Goal: Use online tool/utility: Utilize a website feature to perform a specific function

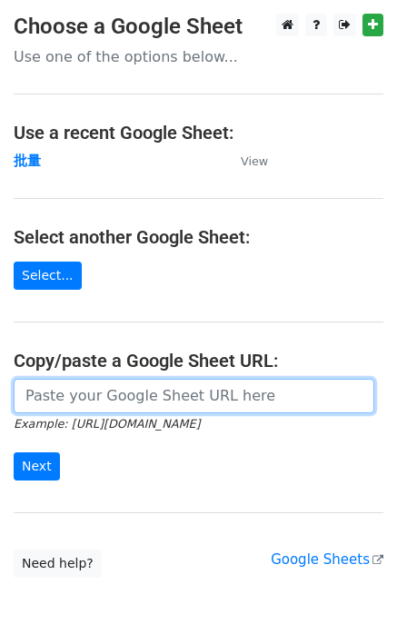
click at [53, 393] on input "url" at bounding box center [194, 396] width 361 height 35
paste input "https://docs.google.com/spreadsheets/d/1OdUcEapwDADx0zbrvSCU0vXH1fP2oNqM76vy0e6…"
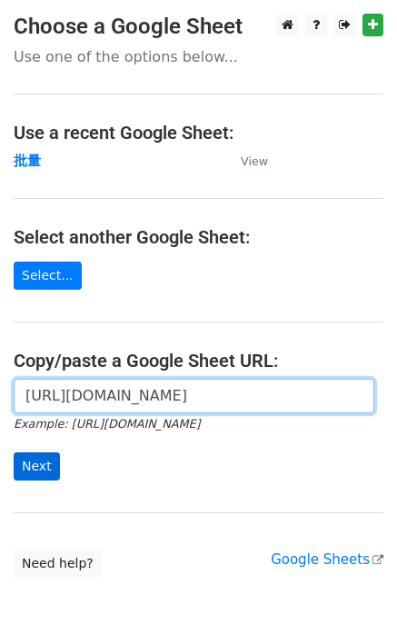
type input "https://docs.google.com/spreadsheets/d/1OdUcEapwDADx0zbrvSCU0vXH1fP2oNqM76vy0e6…"
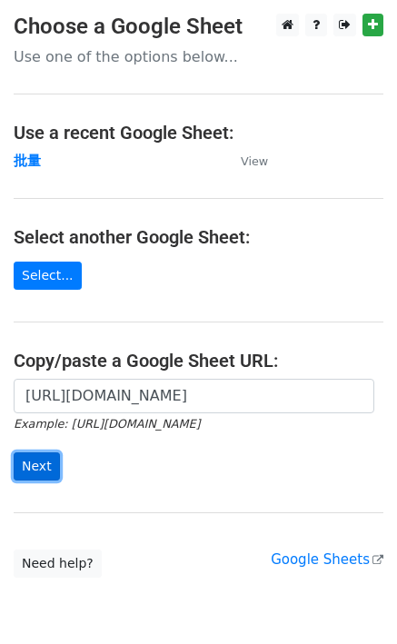
click at [37, 477] on input "Next" at bounding box center [37, 466] width 46 height 28
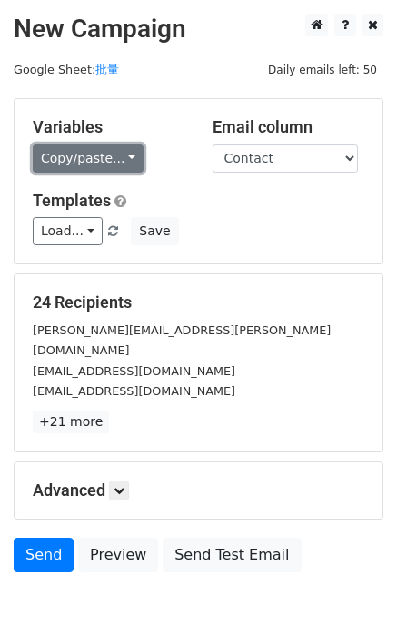
click at [95, 153] on link "Copy/paste..." at bounding box center [88, 158] width 111 height 28
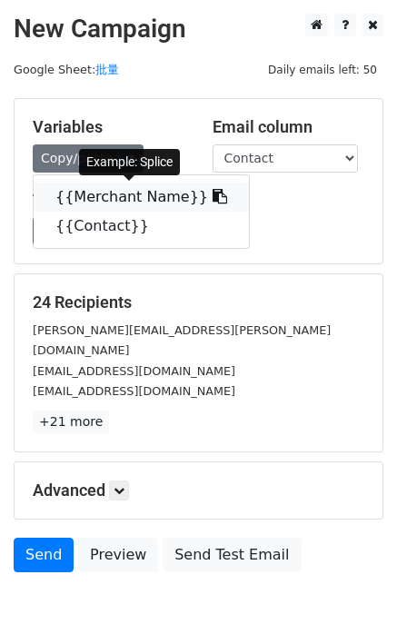
click at [91, 192] on link "{{Merchant Name}}" at bounding box center [141, 197] width 215 height 29
